Goal: Information Seeking & Learning: Learn about a topic

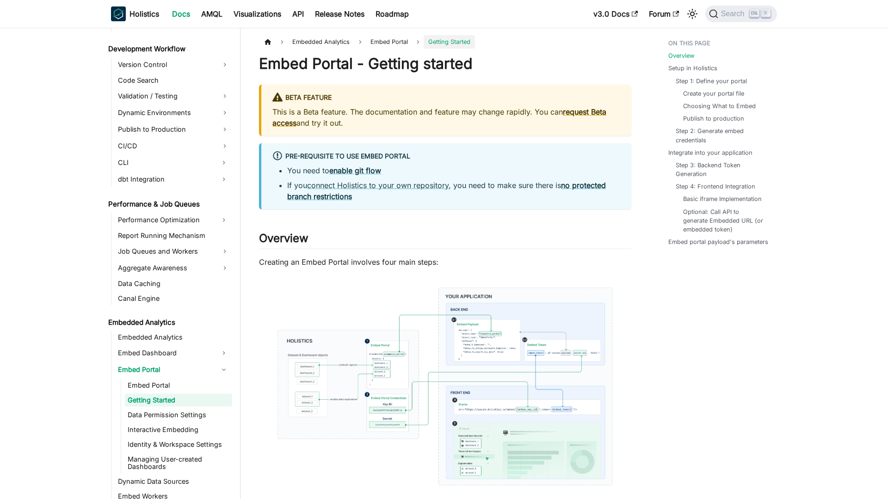
scroll to position [649, 0]
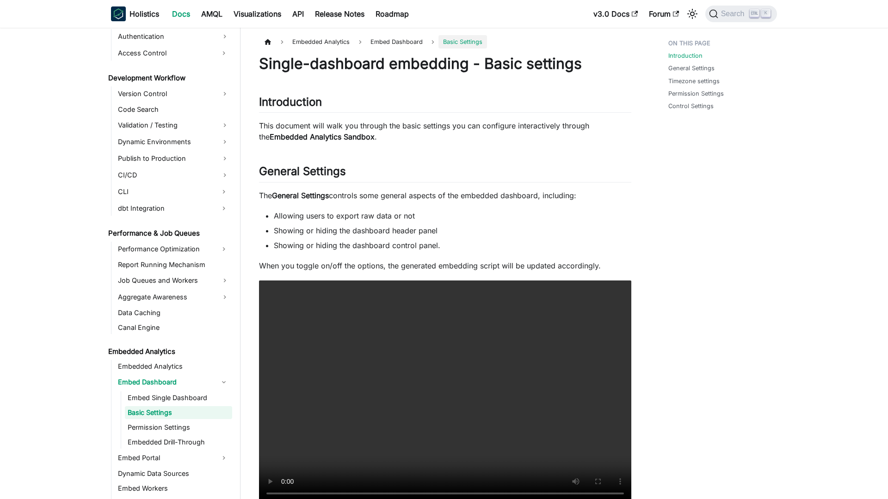
scroll to position [632, 0]
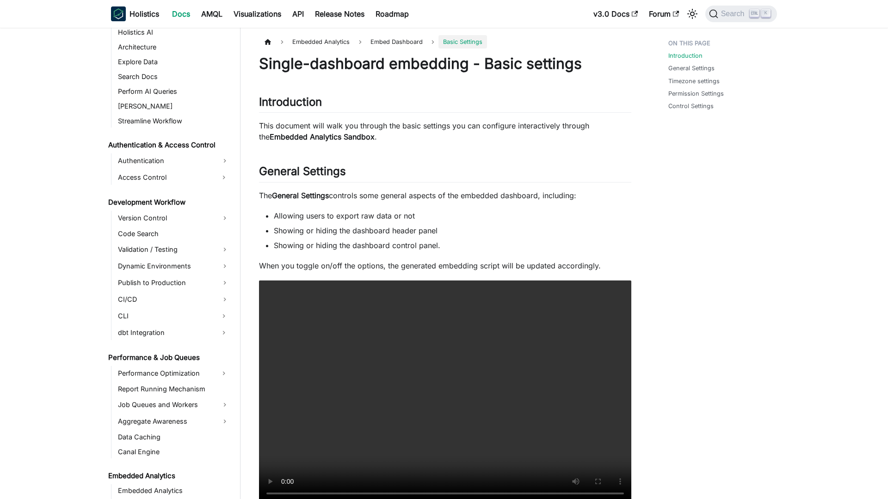
scroll to position [632, 0]
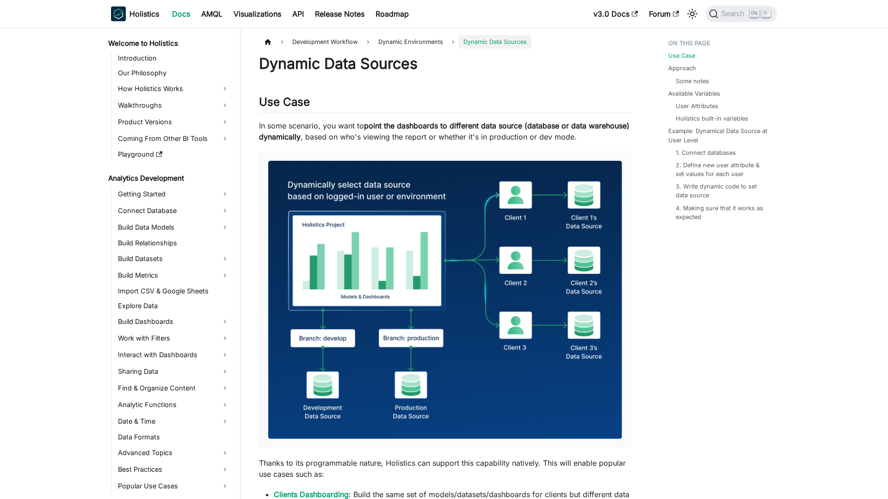
scroll to position [377, 0]
